Goal: Find specific page/section: Find specific page/section

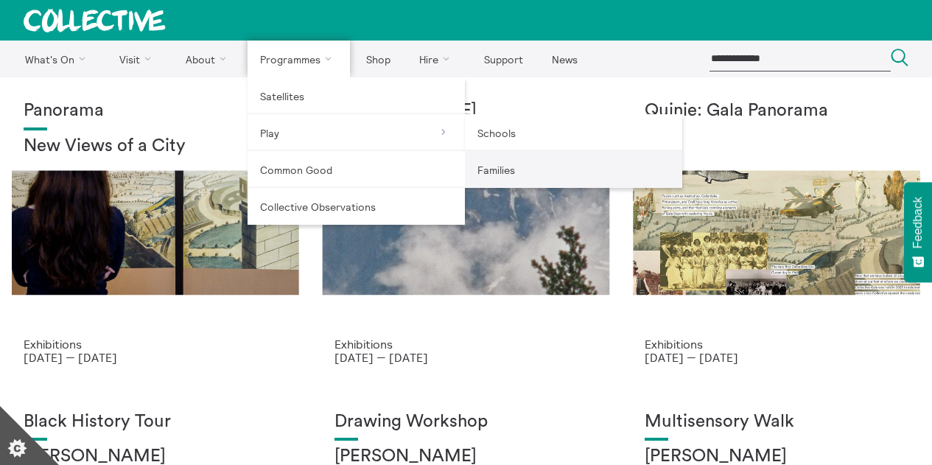
click at [503, 173] on link "Families" at bounding box center [573, 169] width 217 height 37
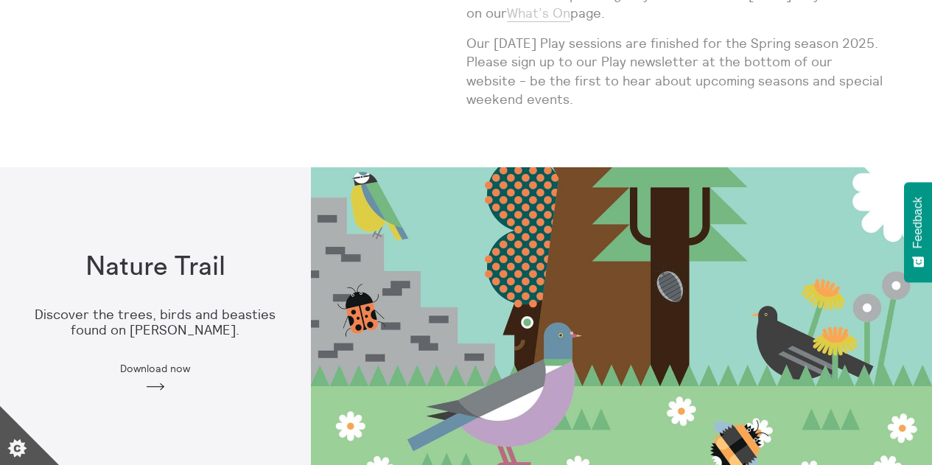
scroll to position [1072, 0]
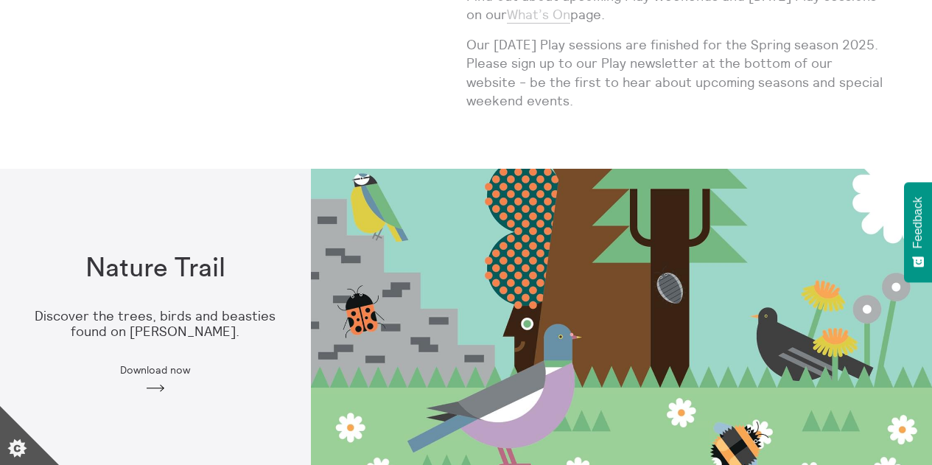
click at [537, 6] on link "What’s On" at bounding box center [538, 15] width 63 height 18
